Goal: Task Accomplishment & Management: Complete application form

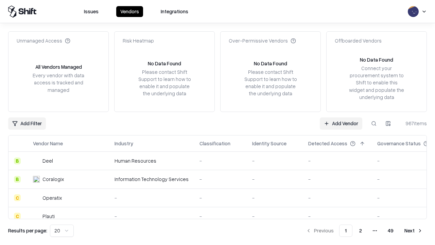
click at [341, 123] on link "Add Vendor" at bounding box center [341, 123] width 42 height 12
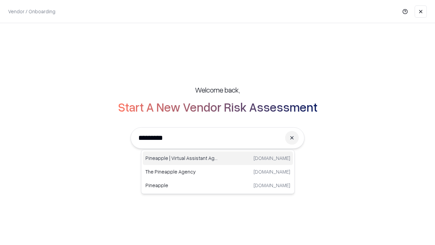
click at [218, 158] on div "Pineapple | Virtual Assistant Agency trypineapple.com" at bounding box center [218, 158] width 150 height 14
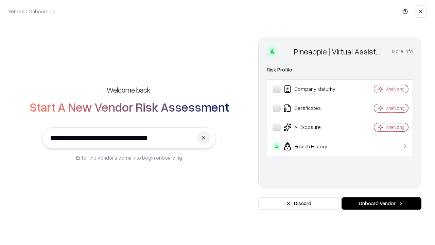
type input "**********"
click at [381, 203] on button "Onboard Vendor" at bounding box center [382, 203] width 80 height 12
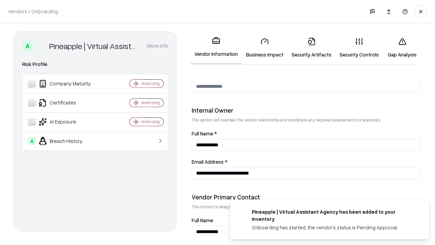
scroll to position [352, 0]
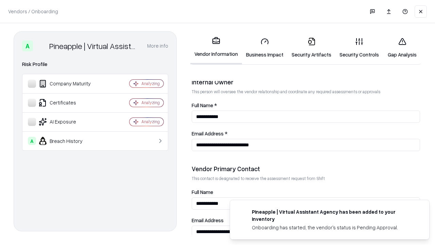
click at [311, 48] on link "Security Artifacts" at bounding box center [312, 48] width 48 height 32
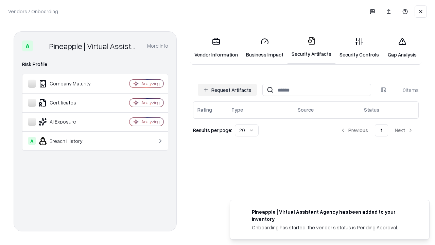
click at [227, 90] on button "Request Artifacts" at bounding box center [227, 90] width 59 height 12
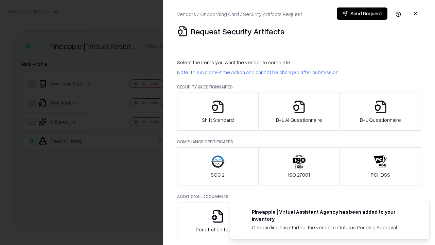
click at [380, 111] on icon "button" at bounding box center [381, 107] width 14 height 14
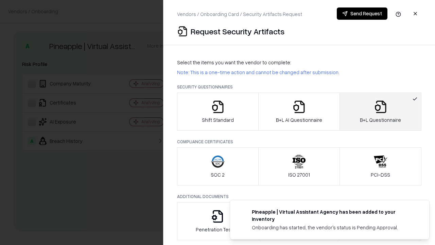
click at [299, 111] on icon "button" at bounding box center [299, 107] width 14 height 14
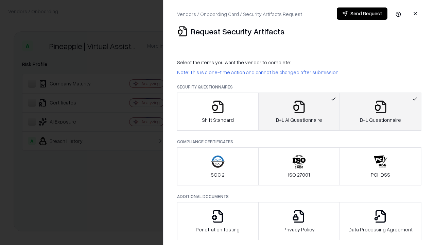
click at [362, 14] on button "Send Request" at bounding box center [362, 13] width 51 height 12
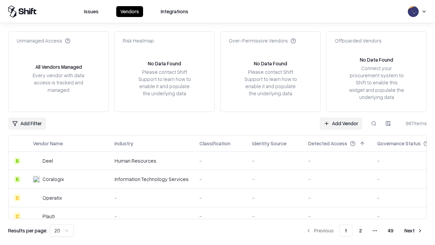
click at [374, 123] on button at bounding box center [374, 123] width 12 height 12
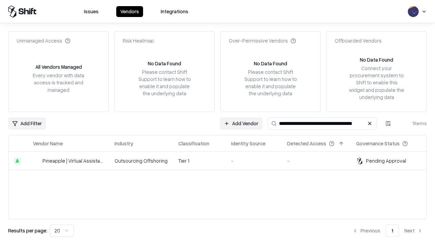
type input "**********"
click at [222, 160] on td "Tier 1" at bounding box center [199, 161] width 53 height 18
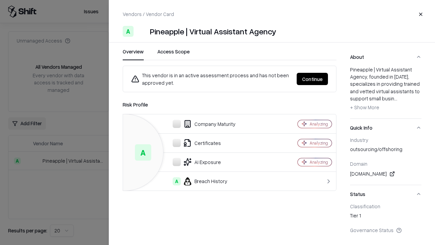
click at [312, 79] on button "Continue" at bounding box center [312, 79] width 31 height 12
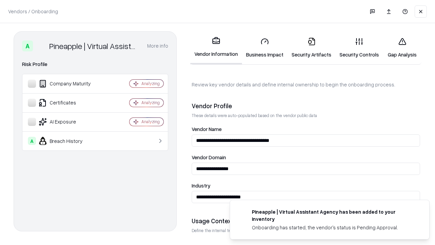
click at [311, 48] on link "Security Artifacts" at bounding box center [312, 48] width 48 height 32
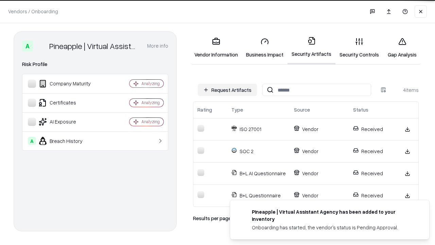
click at [402, 48] on link "Gap Analysis" at bounding box center [402, 48] width 38 height 32
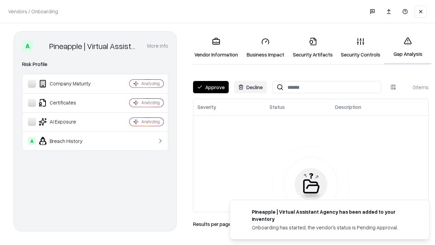
click at [211, 87] on button "Approve" at bounding box center [211, 87] width 36 height 12
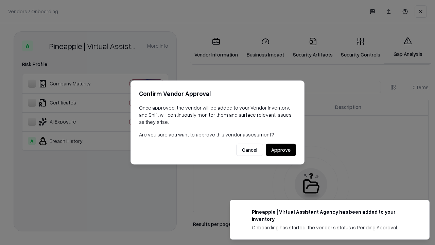
click at [281, 150] on button "Approve" at bounding box center [281, 150] width 30 height 12
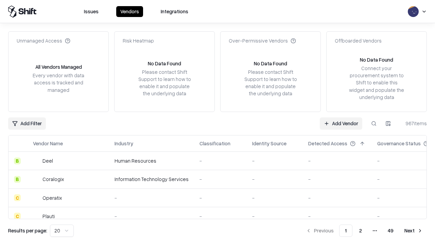
type input "**********"
click at [341, 123] on link "Add Vendor" at bounding box center [341, 123] width 42 height 12
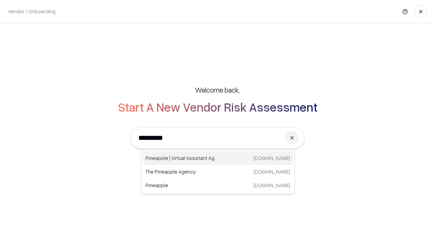
click at [218, 158] on div "Pineapple | Virtual Assistant Agency [DOMAIN_NAME]" at bounding box center [218, 158] width 150 height 14
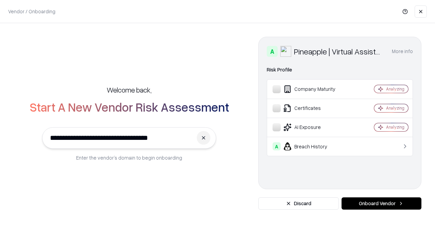
type input "**********"
click at [381, 203] on button "Onboard Vendor" at bounding box center [382, 203] width 80 height 12
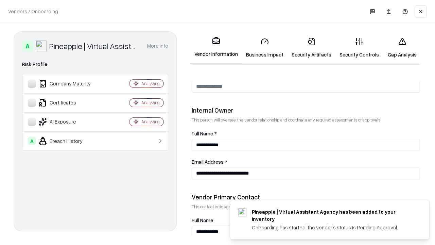
scroll to position [352, 0]
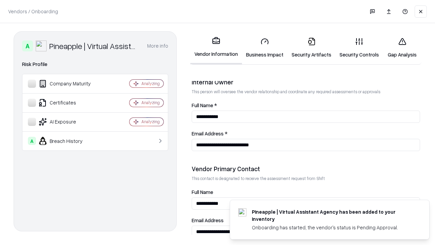
click at [402, 48] on link "Gap Analysis" at bounding box center [402, 48] width 38 height 32
